Goal: Task Accomplishment & Management: Manage account settings

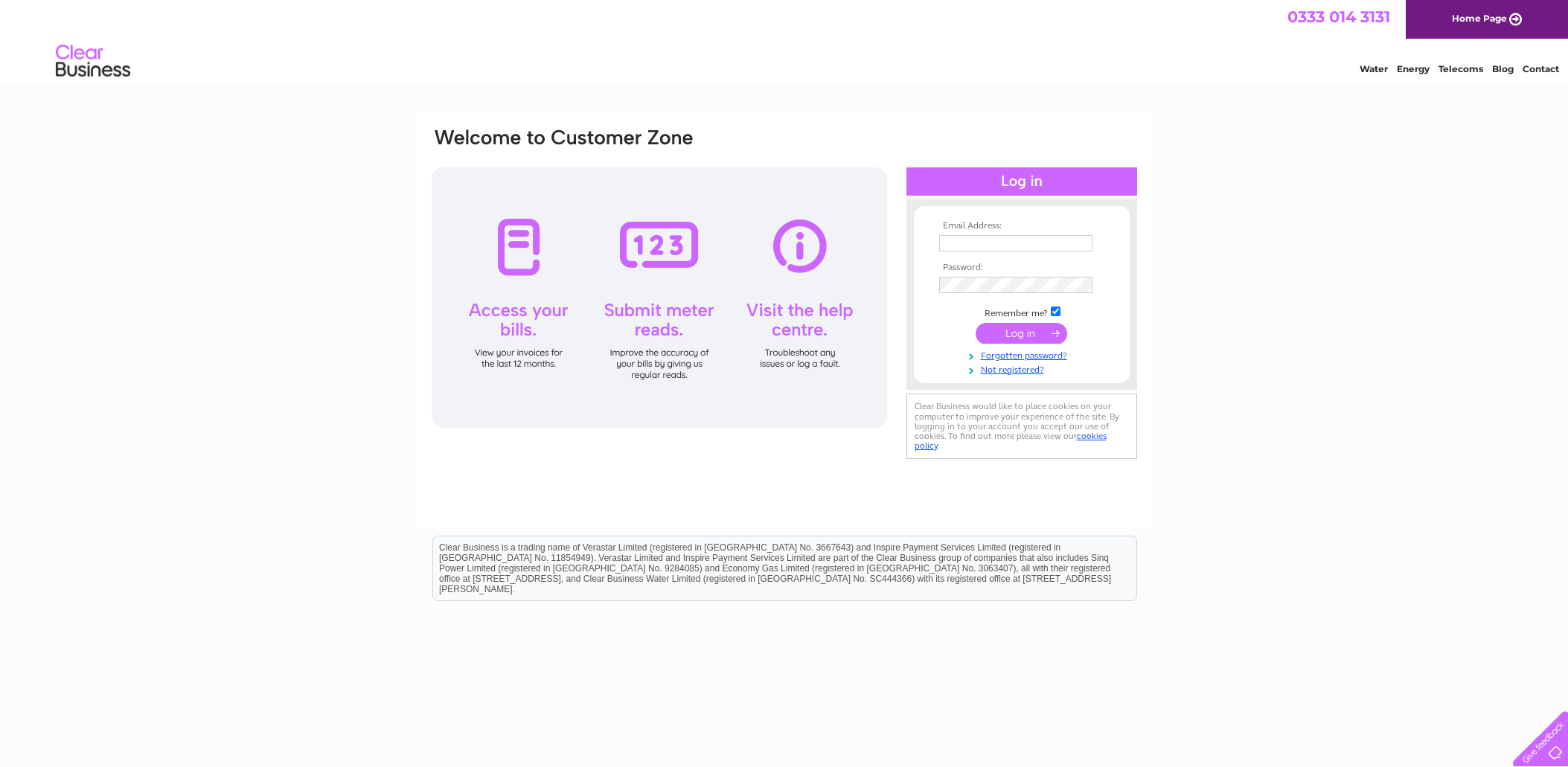
type input "[EMAIL_ADDRESS][DOMAIN_NAME]"
click at [1030, 327] on input "submit" at bounding box center [1021, 333] width 91 height 21
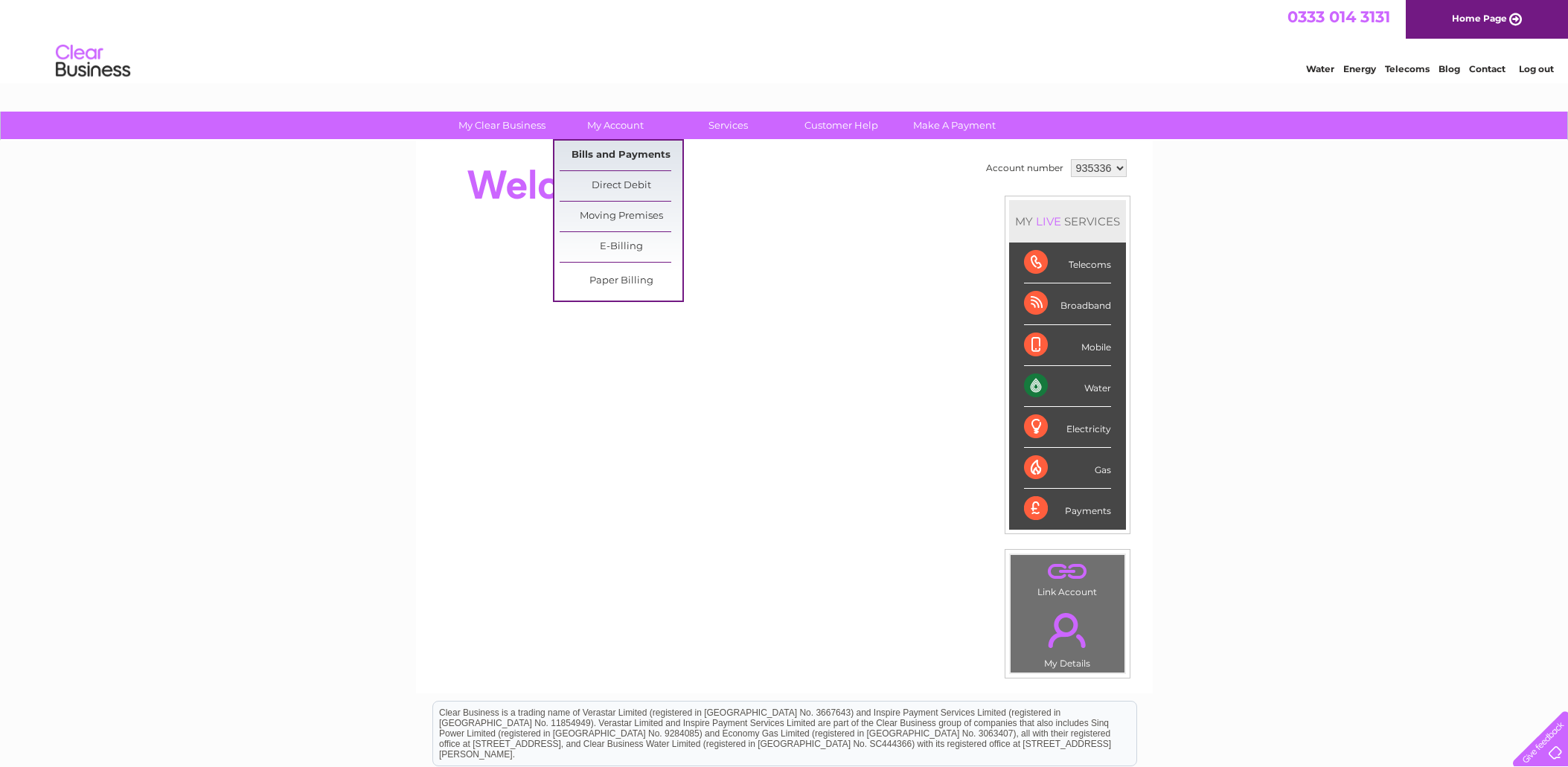
click at [616, 152] on link "Bills and Payments" at bounding box center [621, 155] width 123 height 30
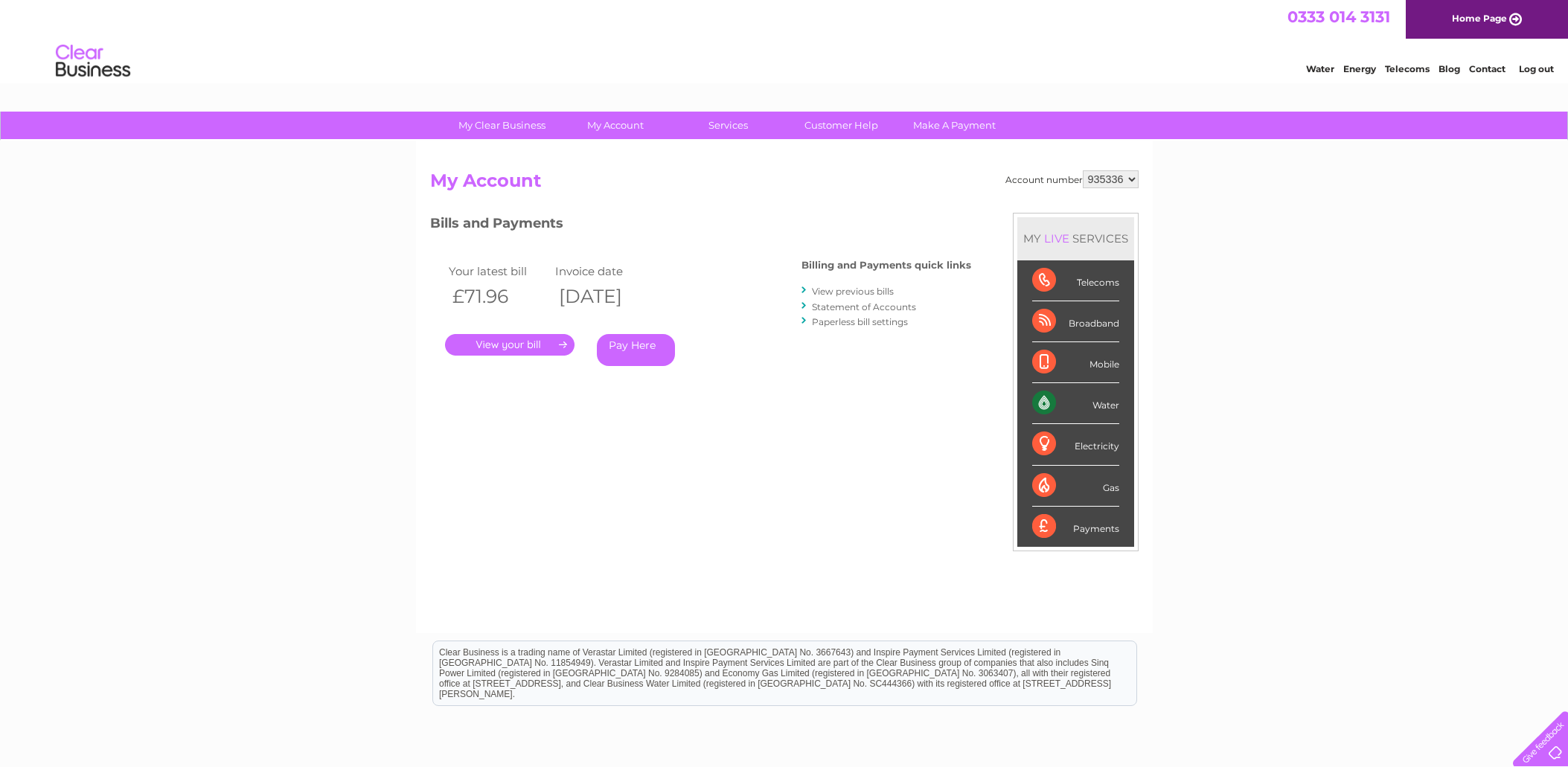
click at [499, 349] on link "." at bounding box center [509, 345] width 130 height 21
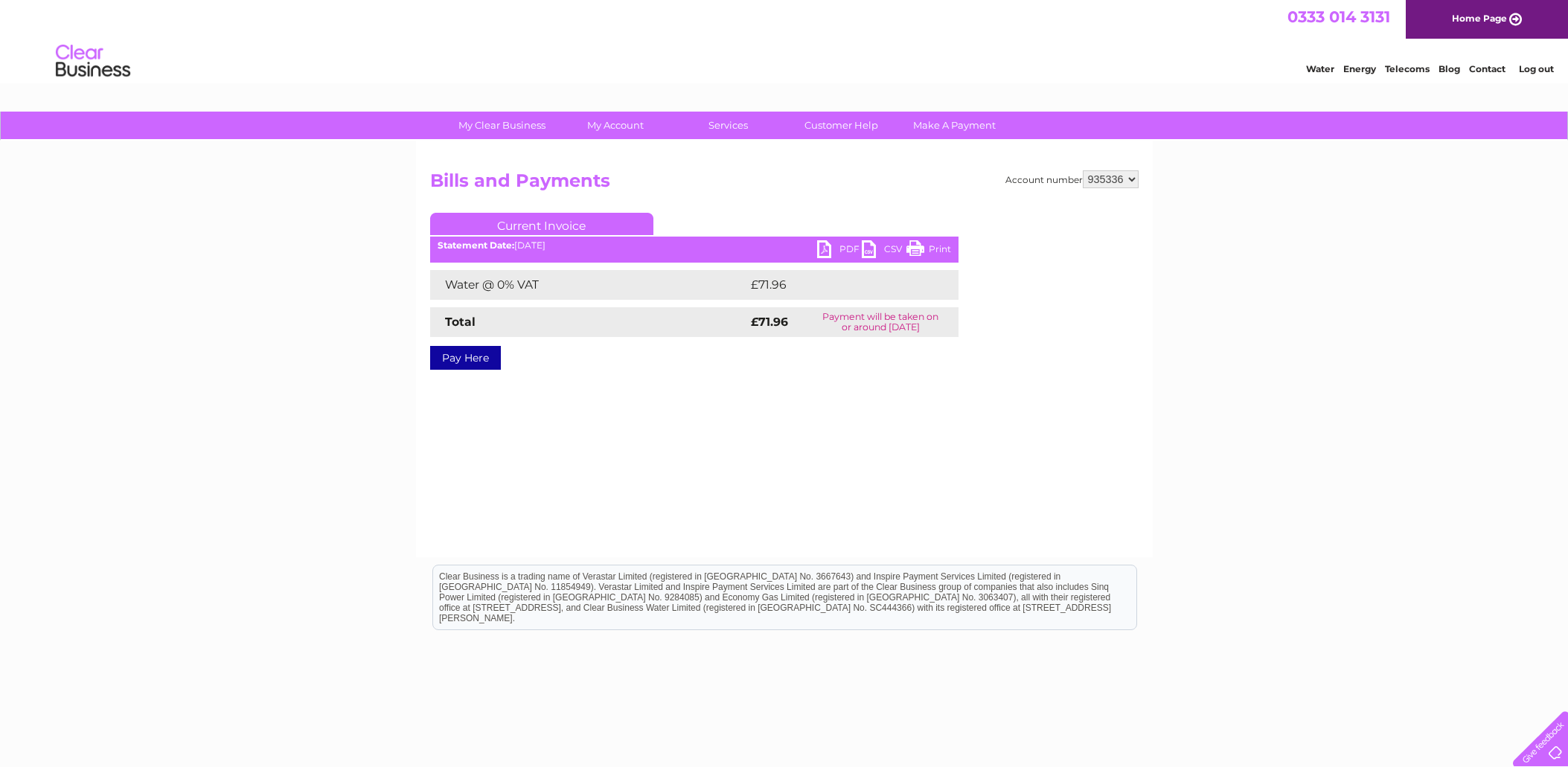
click at [829, 242] on link "PDF" at bounding box center [840, 251] width 45 height 21
click at [831, 242] on link "PDF" at bounding box center [840, 251] width 45 height 21
